Goal: Information Seeking & Learning: Get advice/opinions

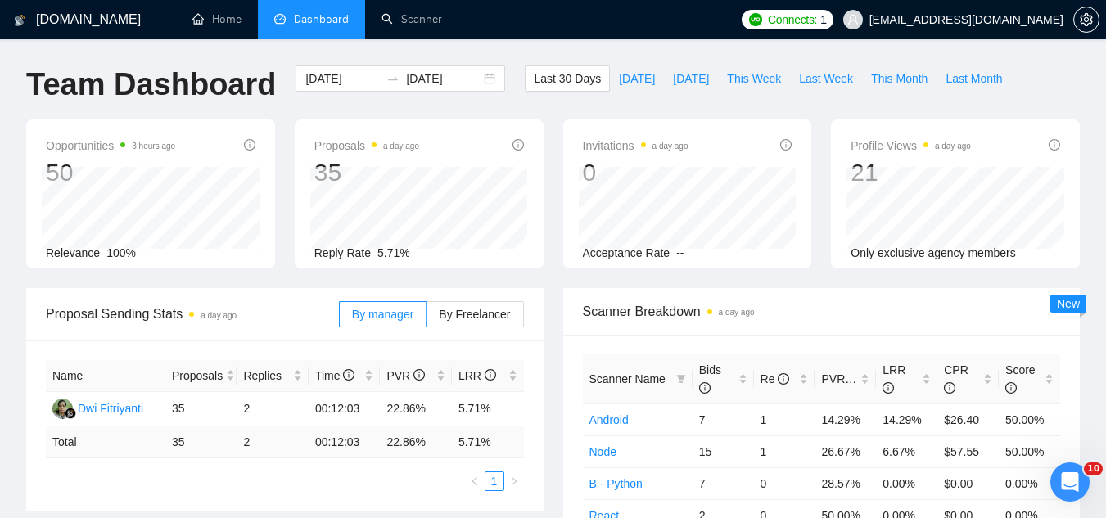
click at [968, 20] on span "[EMAIL_ADDRESS][DOMAIN_NAME]" at bounding box center [967, 20] width 194 height 0
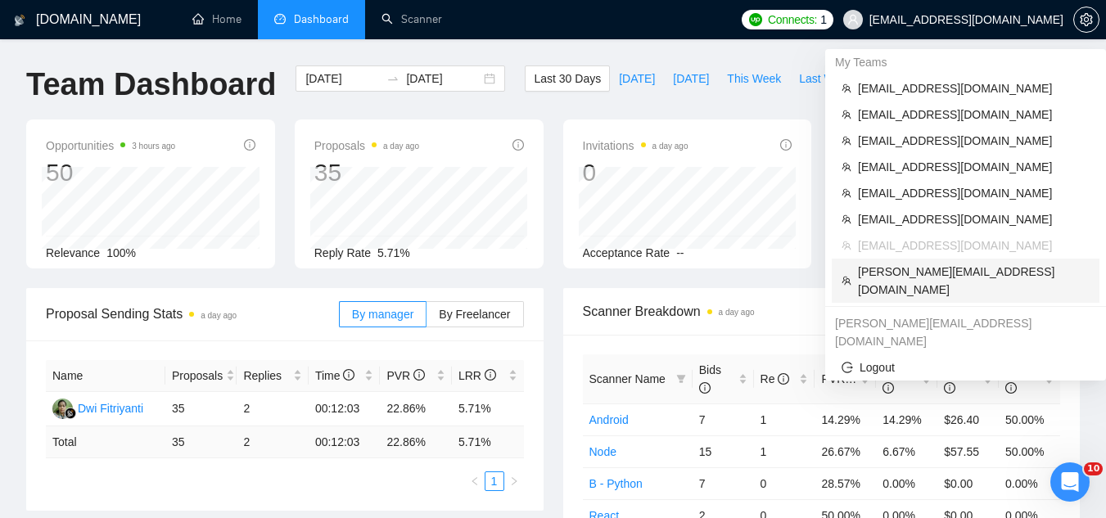
click at [962, 273] on span "[PERSON_NAME][EMAIL_ADDRESS][DOMAIN_NAME]" at bounding box center [974, 281] width 232 height 36
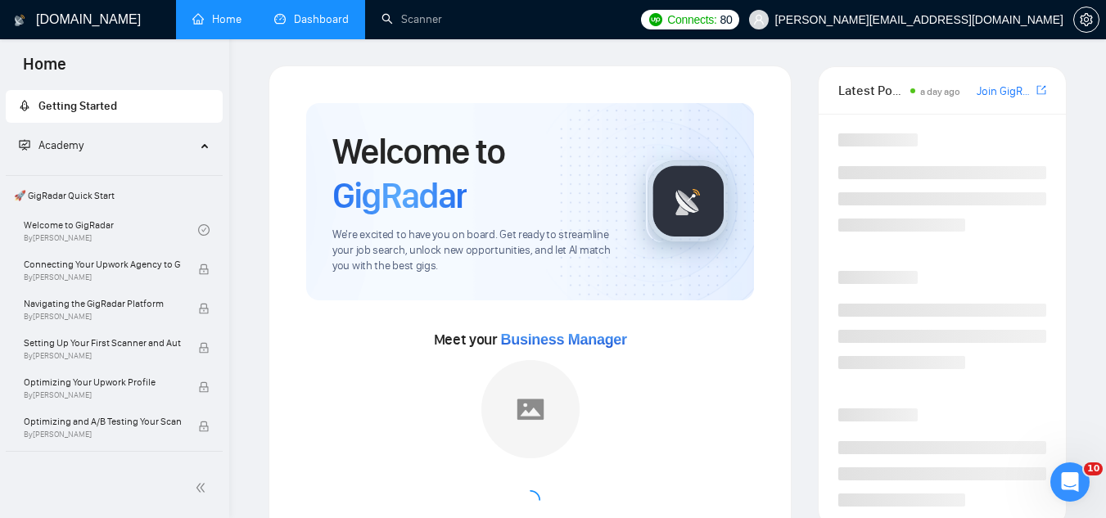
click at [309, 26] on link "Dashboard" at bounding box center [311, 19] width 75 height 14
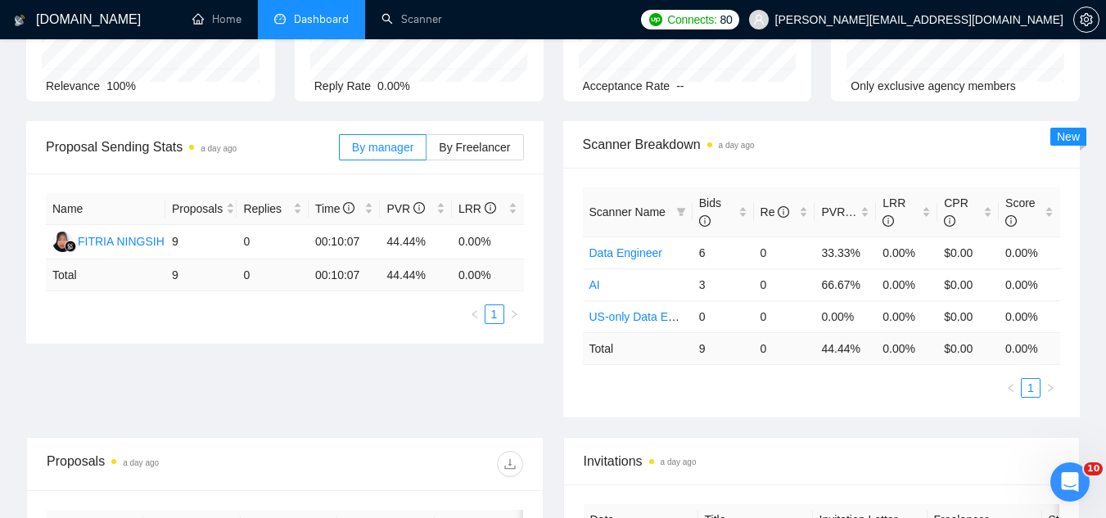
scroll to position [491, 0]
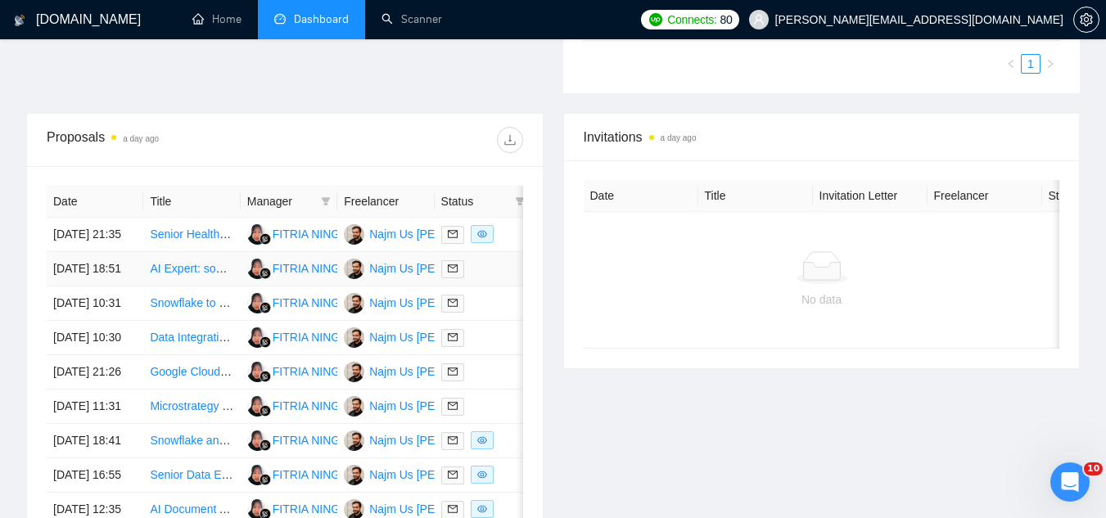
click at [183, 287] on td "AI Expert: someone trustworthy and reliable!" at bounding box center [191, 269] width 97 height 34
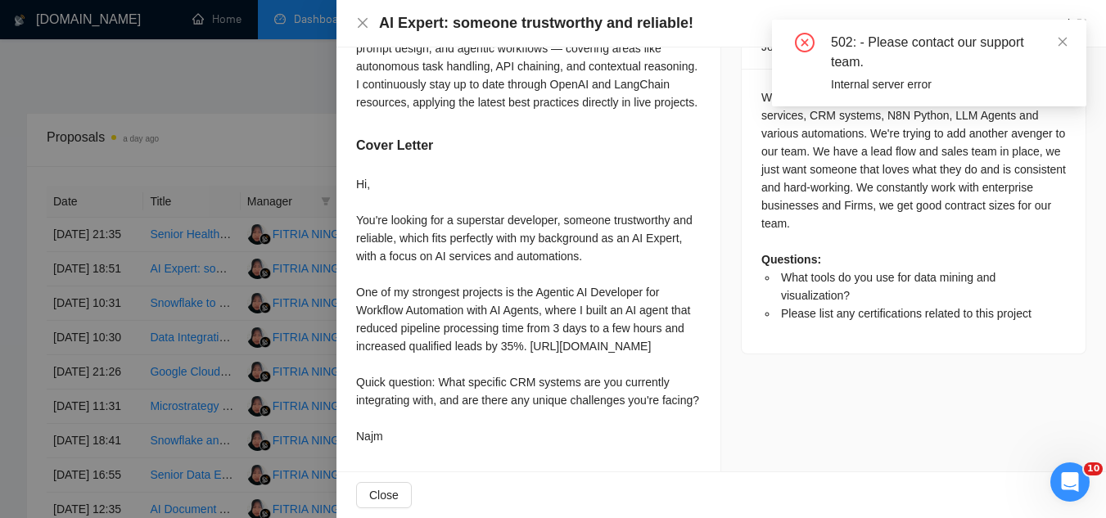
scroll to position [721, 0]
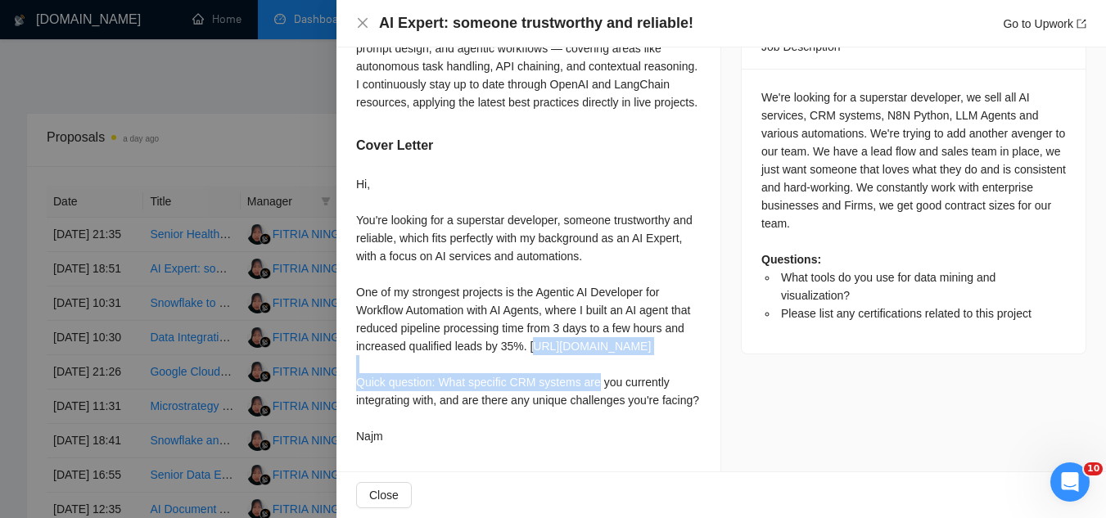
drag, startPoint x: 360, startPoint y: 308, endPoint x: 414, endPoint y: 330, distance: 58.4
click at [414, 330] on div "Hi, You're looking for a superstar developer, someone trustworthy and reliable,…" at bounding box center [528, 310] width 345 height 270
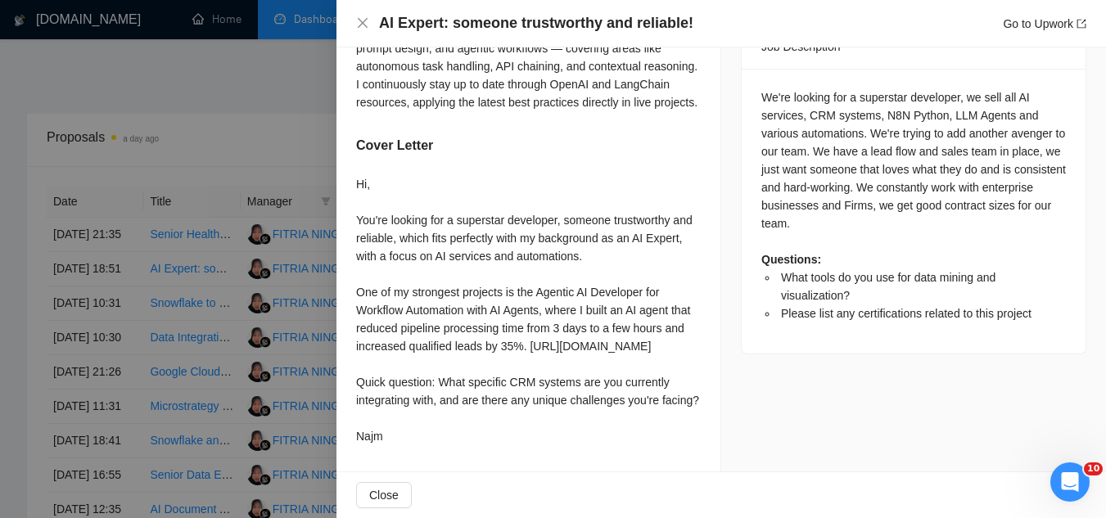
click at [357, 310] on div "Hi, You're looking for a superstar developer, someone trustworthy and reliable,…" at bounding box center [528, 310] width 345 height 270
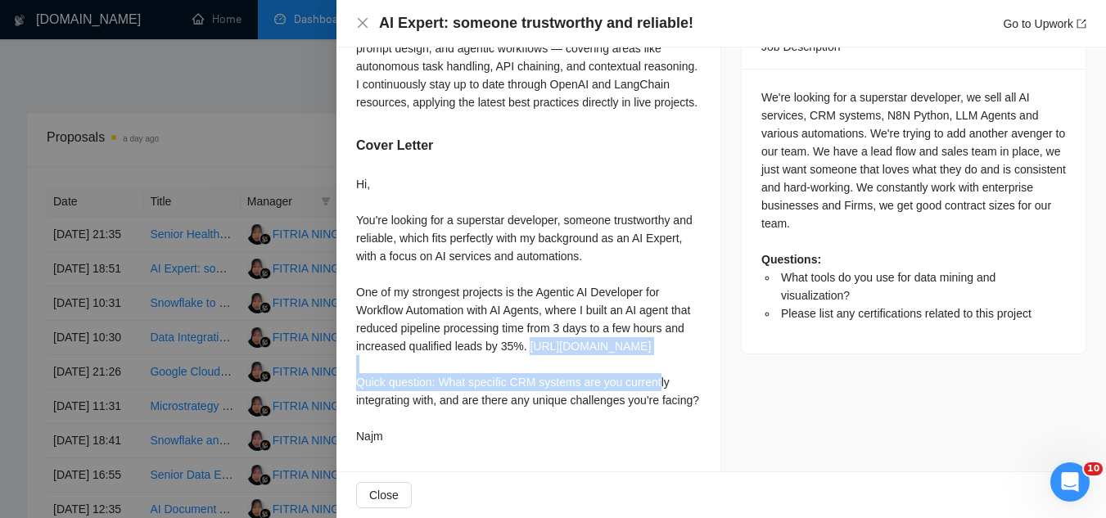
drag, startPoint x: 358, startPoint y: 309, endPoint x: 499, endPoint y: 334, distance: 143.1
click at [499, 334] on div "Hi, You're looking for a superstar developer, someone trustworthy and reliable,…" at bounding box center [528, 310] width 345 height 270
drag, startPoint x: 481, startPoint y: 328, endPoint x: 351, endPoint y: 316, distance: 129.9
click at [351, 316] on div "What tools do you use for data mining and visualization? For data mining, I typ…" at bounding box center [529, 130] width 384 height 681
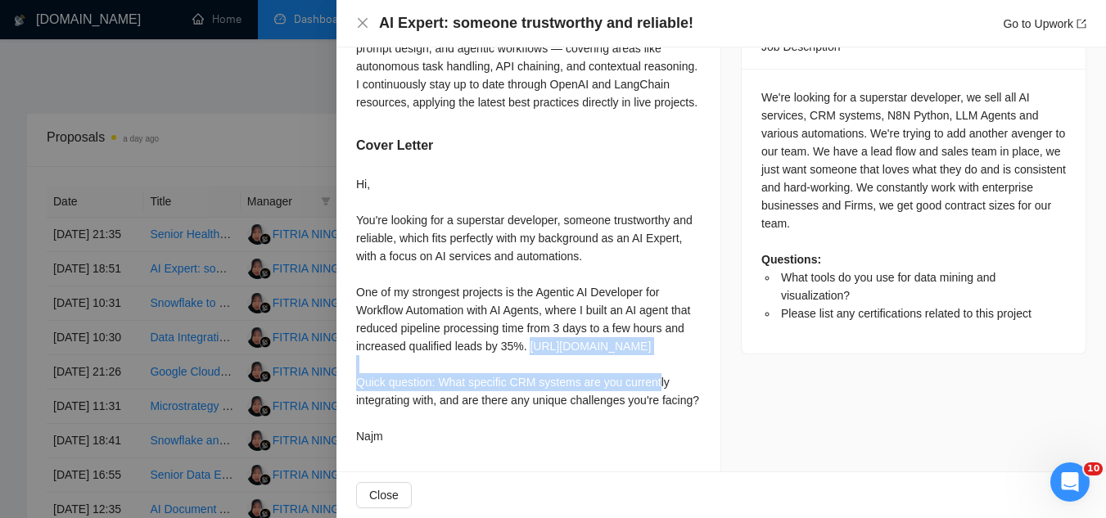
copy div "[URL][DOMAIN_NAME]"
